Goal: Task Accomplishment & Management: Manage account settings

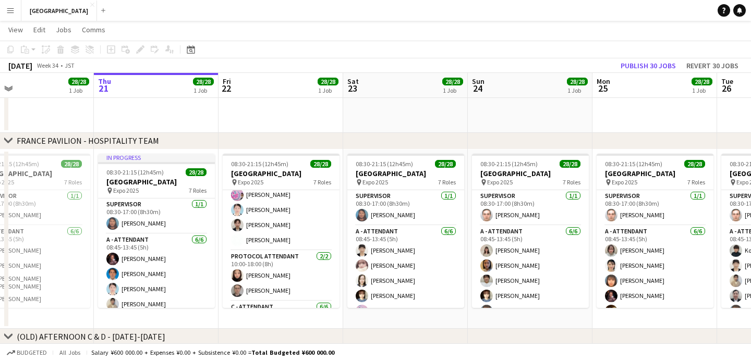
scroll to position [198, 0]
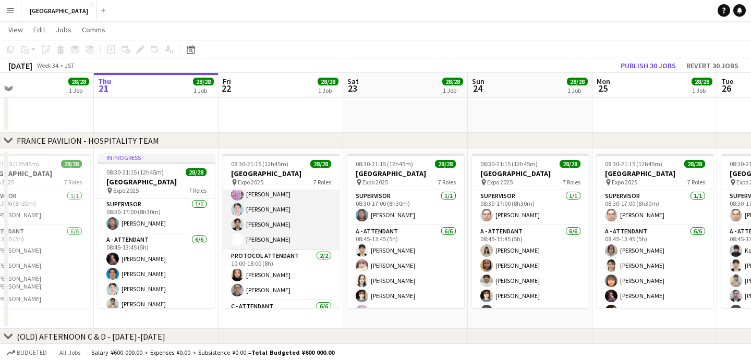
click at [274, 226] on app-card-role "B - ATTENDANT [DATE] 08:45-17:15 (8h30m) Antoine Milet [PERSON_NAME] Achy Tanak…" at bounding box center [281, 194] width 117 height 111
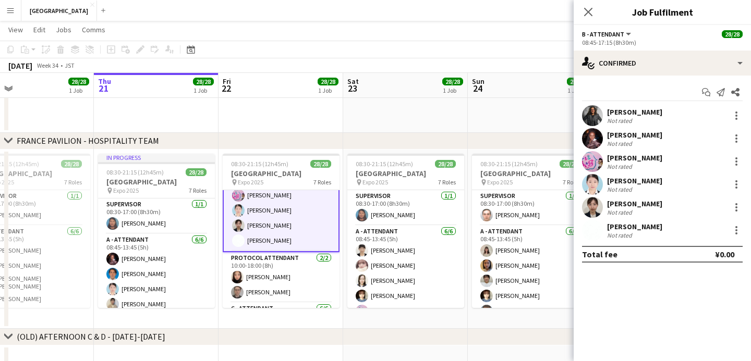
scroll to position [199, 0]
click at [739, 203] on div at bounding box center [736, 207] width 13 height 13
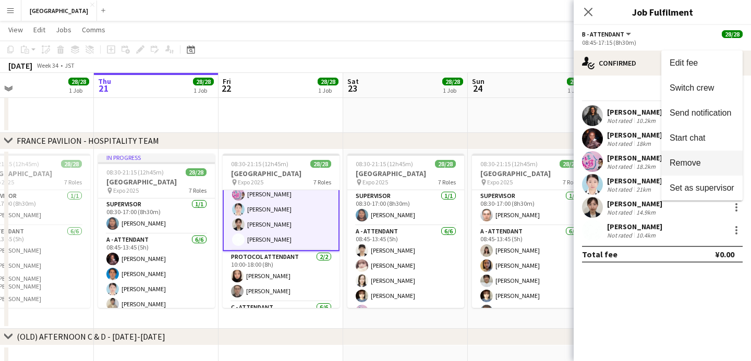
click at [709, 166] on span "Remove" at bounding box center [702, 163] width 65 height 9
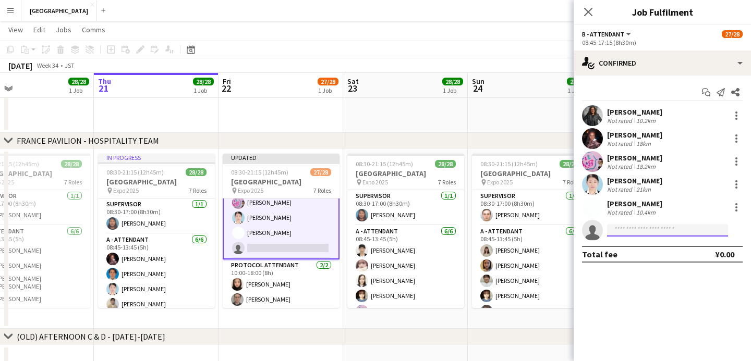
click at [647, 225] on input at bounding box center [667, 230] width 121 height 13
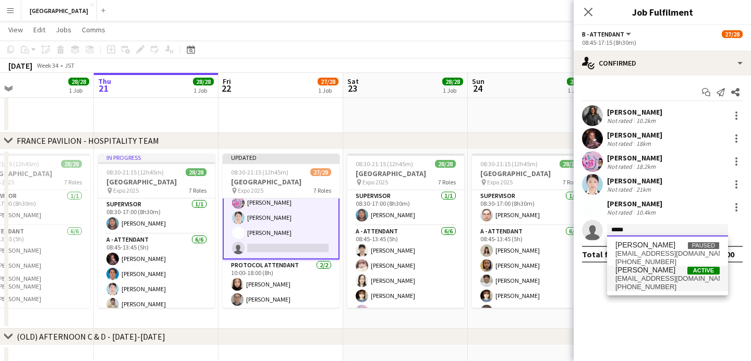
type input "*****"
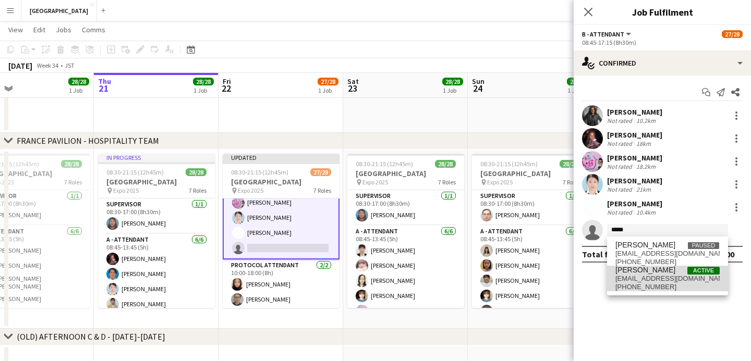
click at [651, 274] on span "[PERSON_NAME]" at bounding box center [645, 270] width 60 height 9
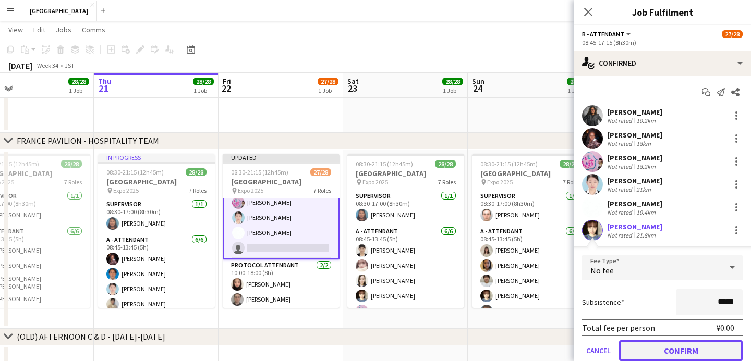
click at [651, 348] on button "Confirm" at bounding box center [681, 351] width 124 height 21
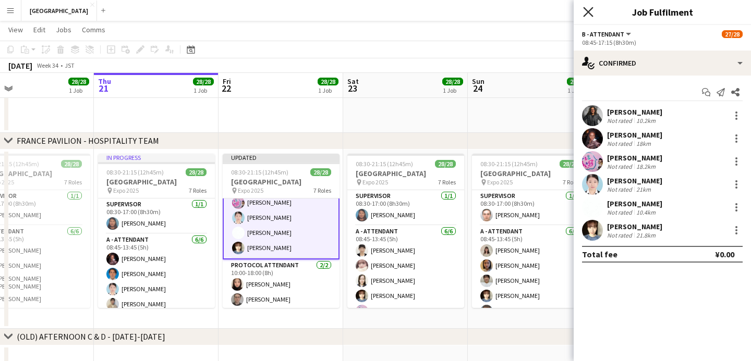
click at [588, 11] on icon at bounding box center [588, 12] width 10 height 10
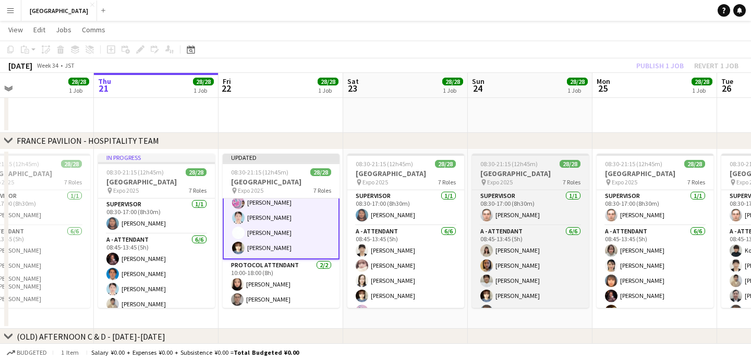
click at [514, 173] on h3 "[GEOGRAPHIC_DATA]" at bounding box center [530, 173] width 117 height 9
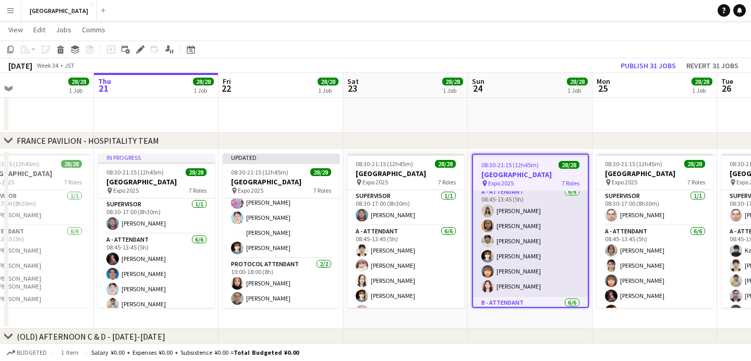
scroll to position [42, 0]
click at [515, 252] on app-card-role "A - ATTENDANT [DATE] 08:45-13:45 (5h) [PERSON_NAME] [PERSON_NAME] [PERSON_NAME]…" at bounding box center [530, 240] width 115 height 111
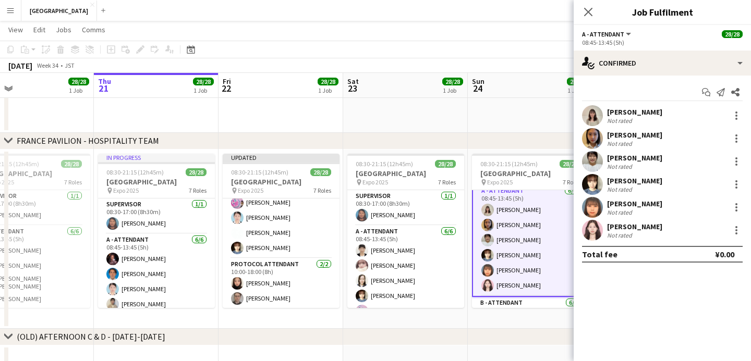
scroll to position [43, 0]
click at [735, 183] on div at bounding box center [736, 184] width 13 height 13
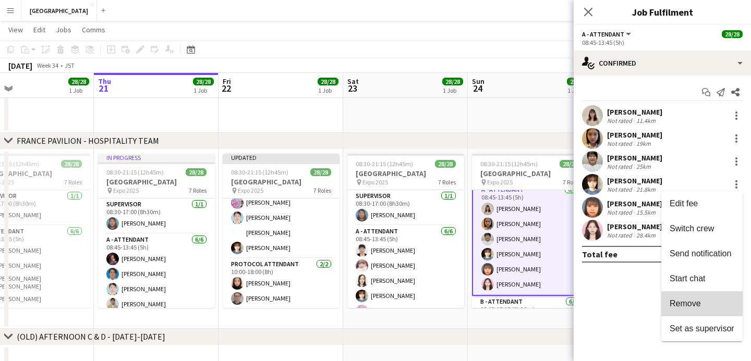
click at [682, 297] on button "Remove" at bounding box center [701, 303] width 81 height 25
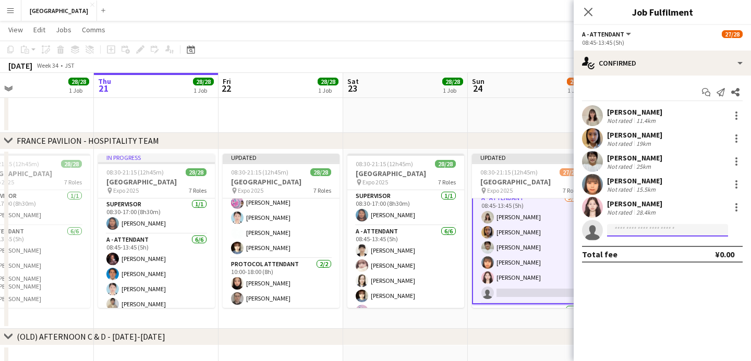
click at [621, 231] on input at bounding box center [667, 230] width 121 height 13
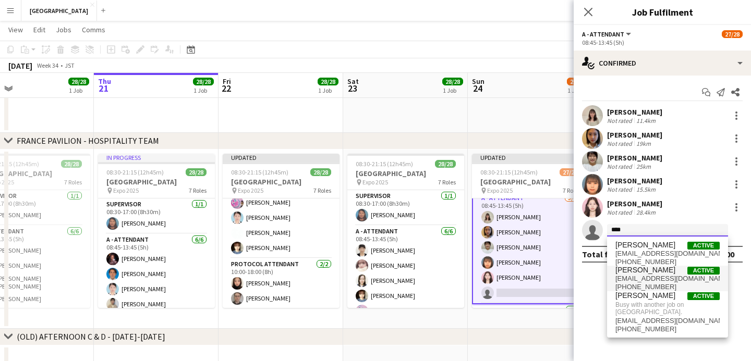
type input "****"
click at [649, 275] on span "[EMAIL_ADDRESS][DOMAIN_NAME]" at bounding box center [667, 279] width 104 height 8
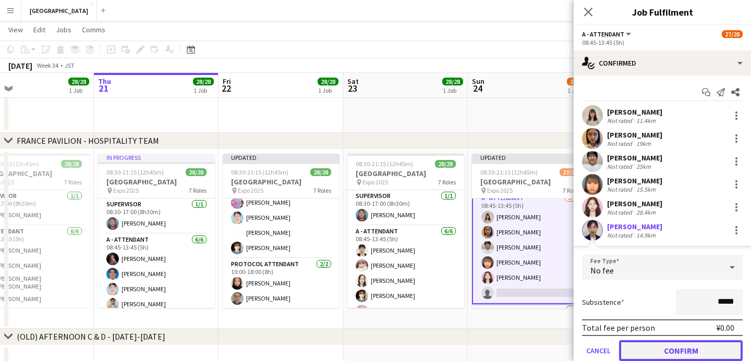
click at [646, 355] on button "Confirm" at bounding box center [681, 351] width 124 height 21
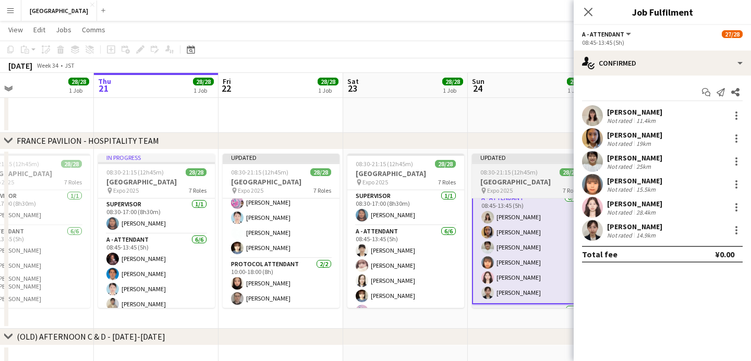
click at [499, 186] on h3 "[GEOGRAPHIC_DATA]" at bounding box center [530, 181] width 117 height 9
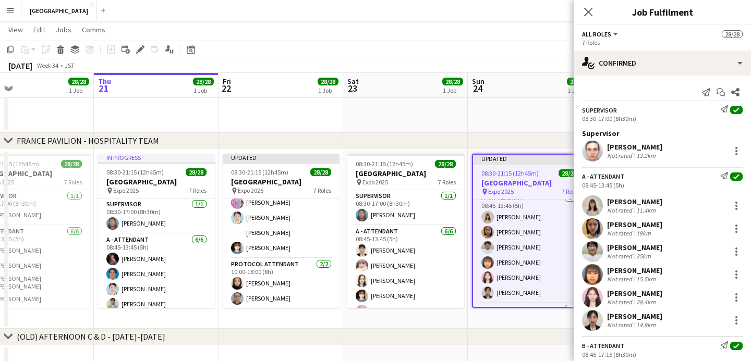
scroll to position [42, 0]
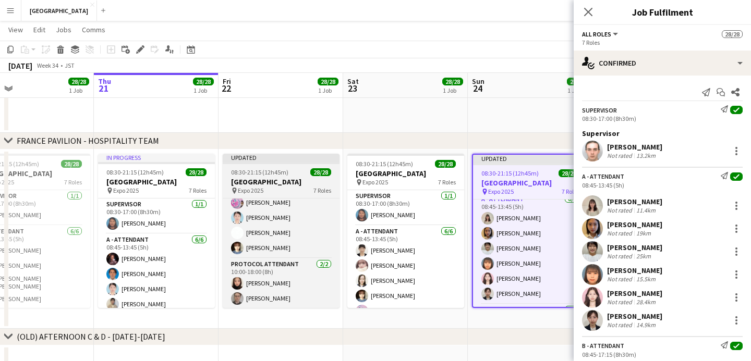
click at [296, 179] on h3 "[GEOGRAPHIC_DATA]" at bounding box center [281, 181] width 117 height 9
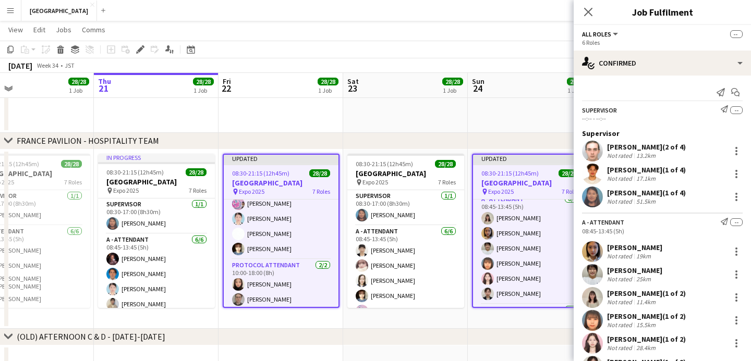
click at [579, 21] on div "Close pop-in" at bounding box center [588, 12] width 29 height 24
click at [588, 18] on app-icon "Close pop-in" at bounding box center [588, 12] width 15 height 15
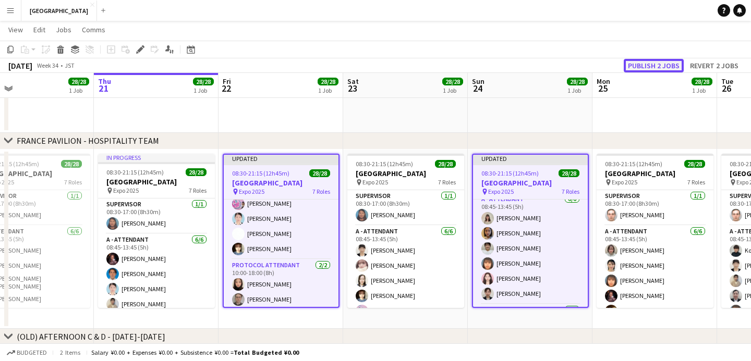
click at [652, 64] on button "Publish 2 jobs" at bounding box center [654, 66] width 60 height 14
